Goal: Task Accomplishment & Management: Manage account settings

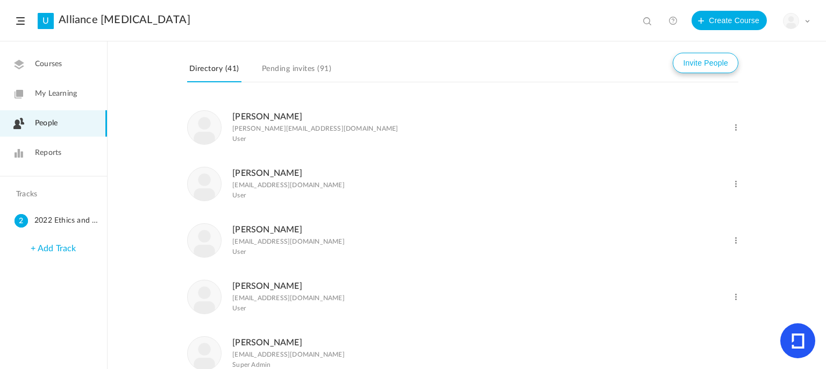
click at [703, 69] on button "Invite People" at bounding box center [706, 63] width 66 height 20
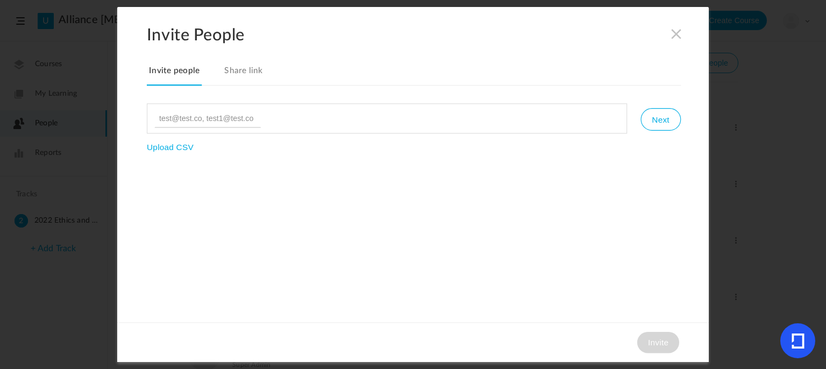
type input "106S00000X"
type input "[EMAIL_ADDRESS][DOMAIN_NAME]"
click at [666, 119] on button "Next" at bounding box center [660, 119] width 40 height 23
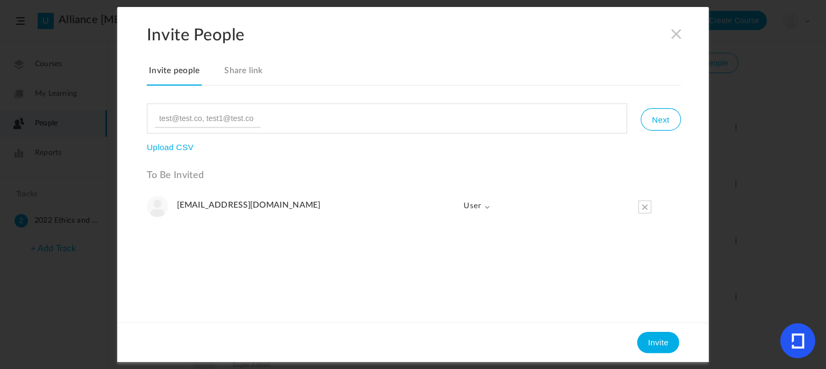
scroll to position [0, 0]
click at [652, 340] on button "Invite" at bounding box center [658, 343] width 42 height 22
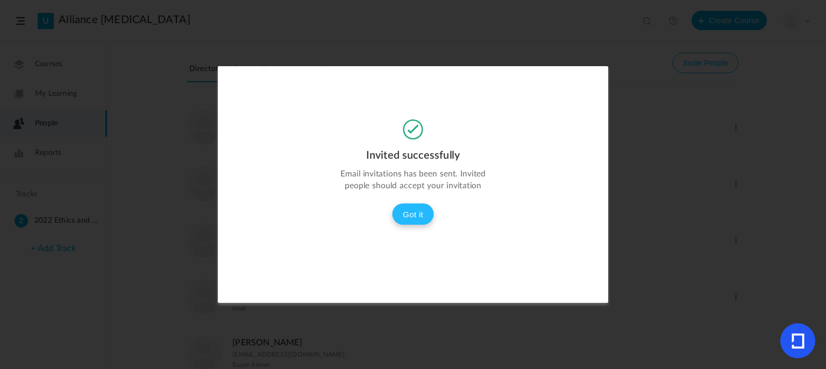
click at [409, 213] on button "Got it" at bounding box center [413, 214] width 42 height 22
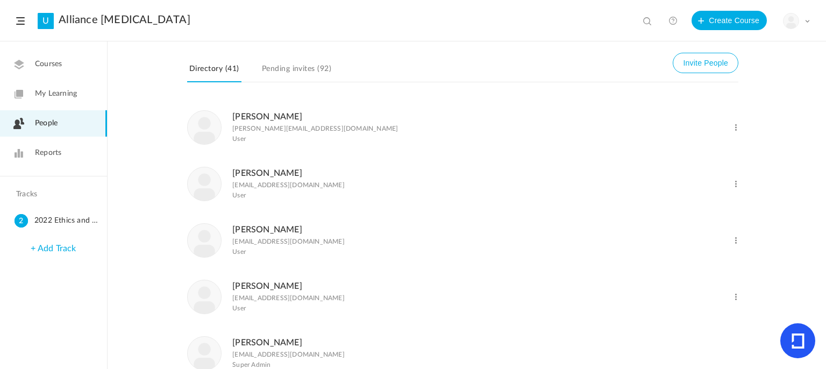
click at [50, 65] on span "Courses" at bounding box center [48, 64] width 27 height 11
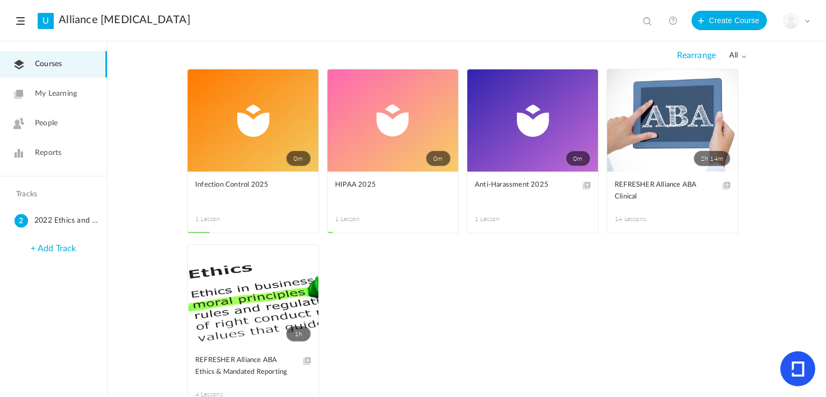
click at [46, 127] on span "People" at bounding box center [46, 123] width 23 height 11
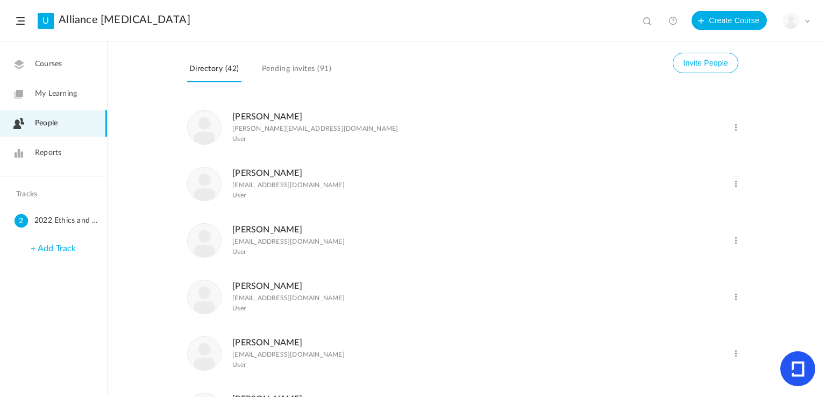
scroll to position [54, 0]
click at [733, 185] on span at bounding box center [736, 187] width 10 height 10
click at [703, 212] on link "Change Role" at bounding box center [701, 211] width 80 height 20
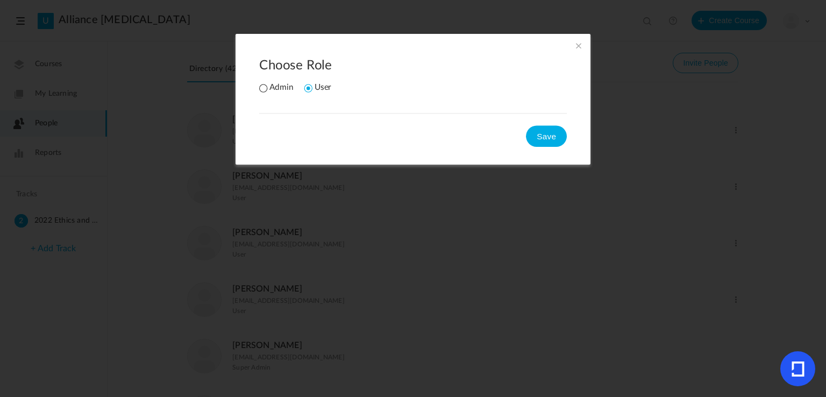
click at [574, 50] on span at bounding box center [579, 46] width 12 height 12
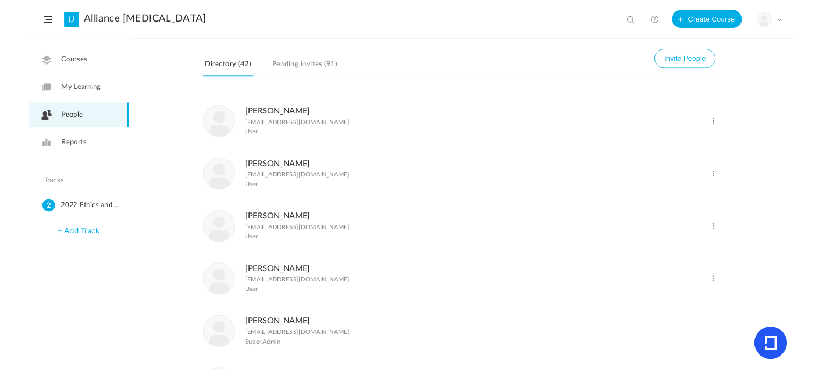
scroll to position [0, 0]
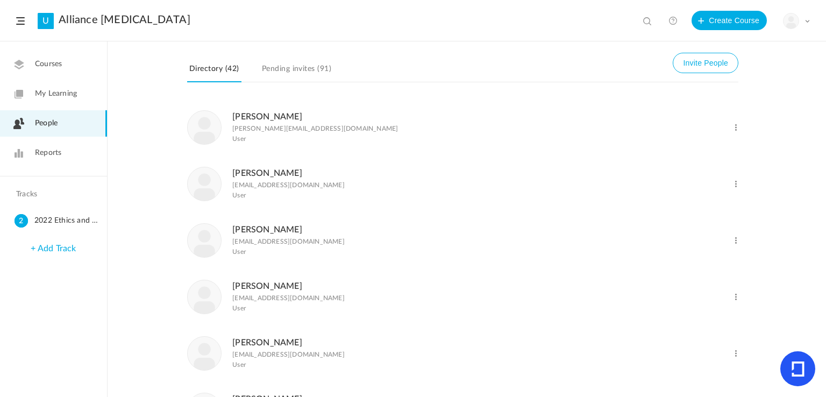
click at [52, 65] on span "Courses" at bounding box center [48, 64] width 27 height 11
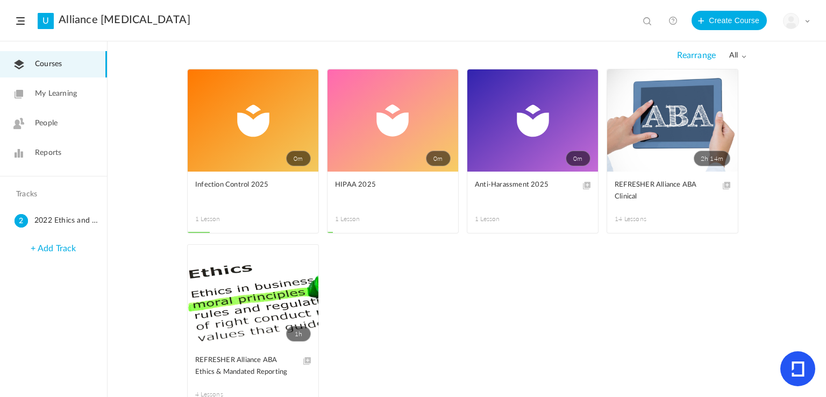
drag, startPoint x: 811, startPoint y: 1, endPoint x: 528, endPoint y: 18, distance: 283.9
click at [528, 18] on header "U Alliance ABA Therapy View all No results Create Course My Profile University …" at bounding box center [413, 20] width 826 height 41
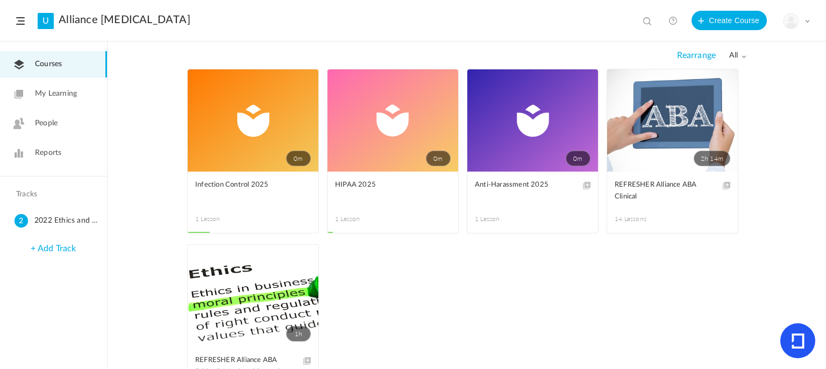
click at [387, 149] on link "0m" at bounding box center [392, 120] width 131 height 102
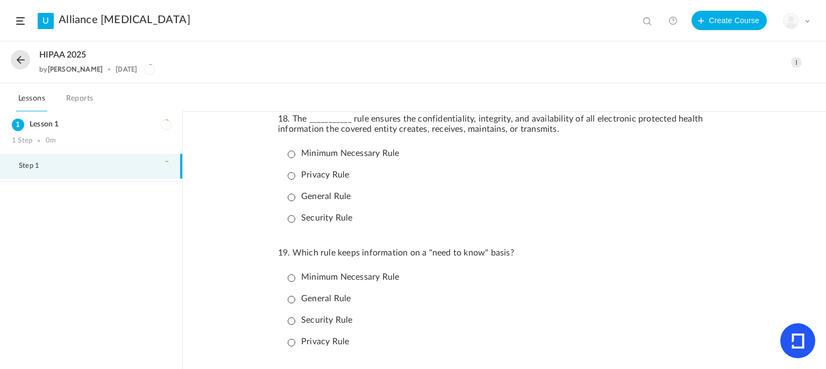
scroll to position [2273, 0]
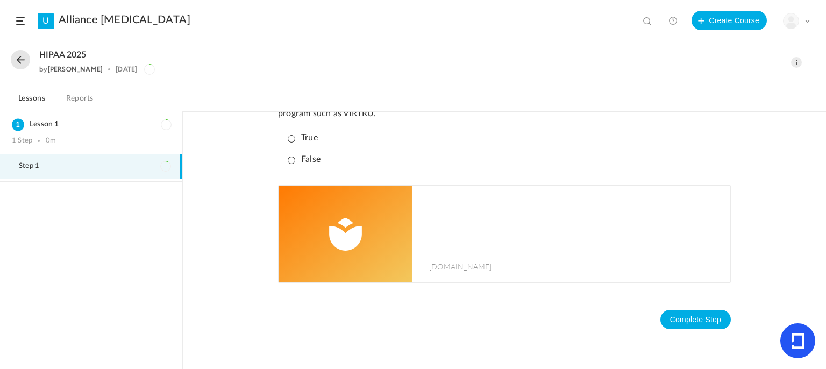
click at [358, 233] on img at bounding box center [345, 234] width 133 height 97
